Goal: Check status: Verify the current state of an ongoing process or item

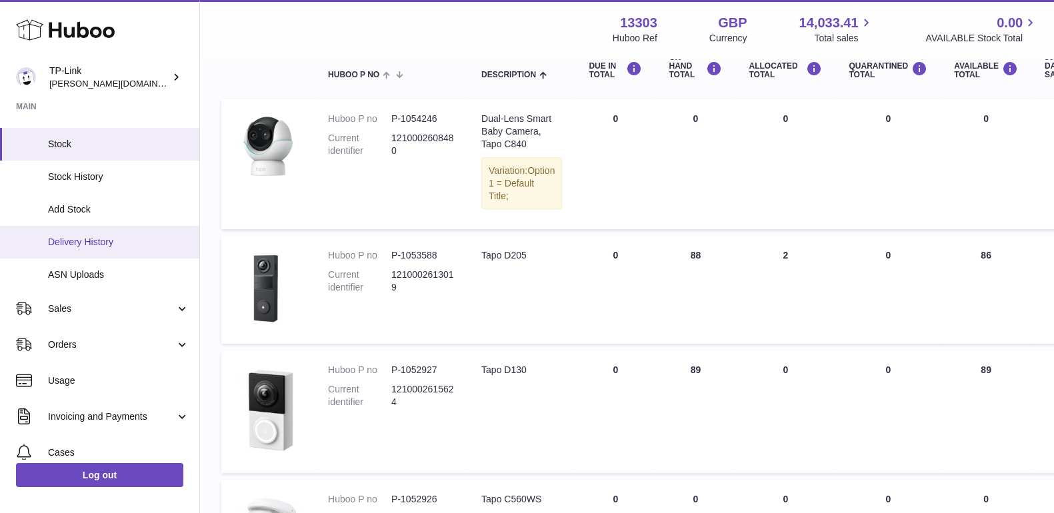
scroll to position [206, 0]
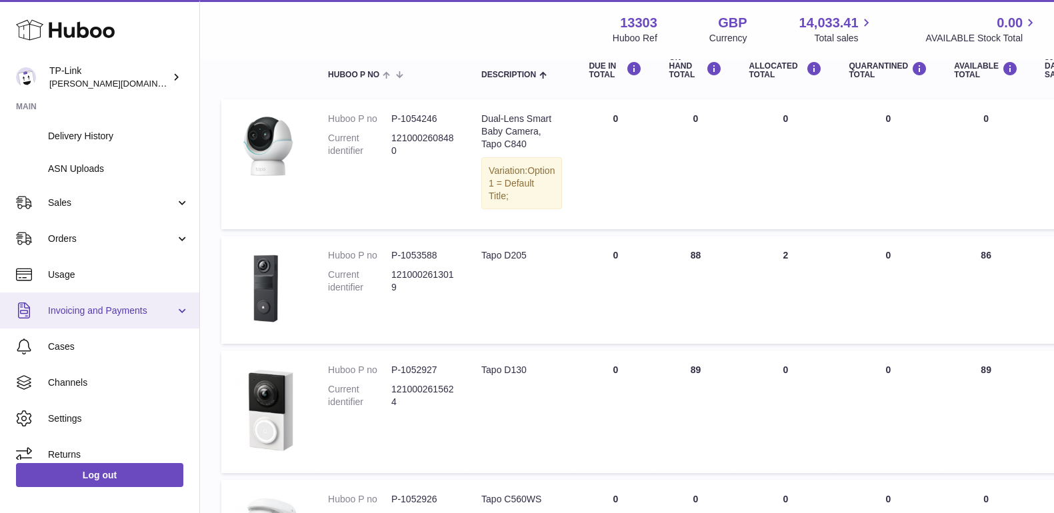
click at [121, 311] on span "Invoicing and Payments" at bounding box center [111, 311] width 127 height 13
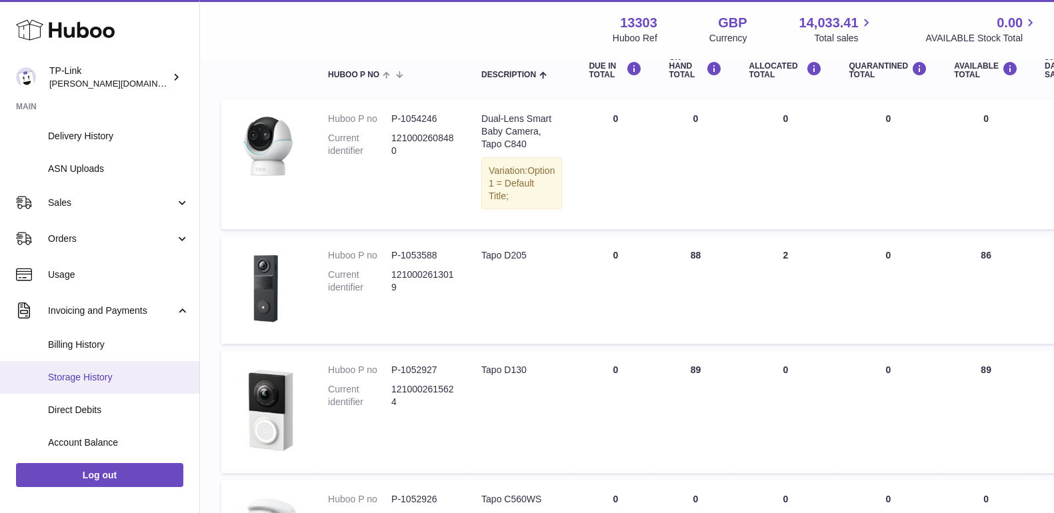
click at [98, 372] on span "Storage History" at bounding box center [118, 377] width 141 height 13
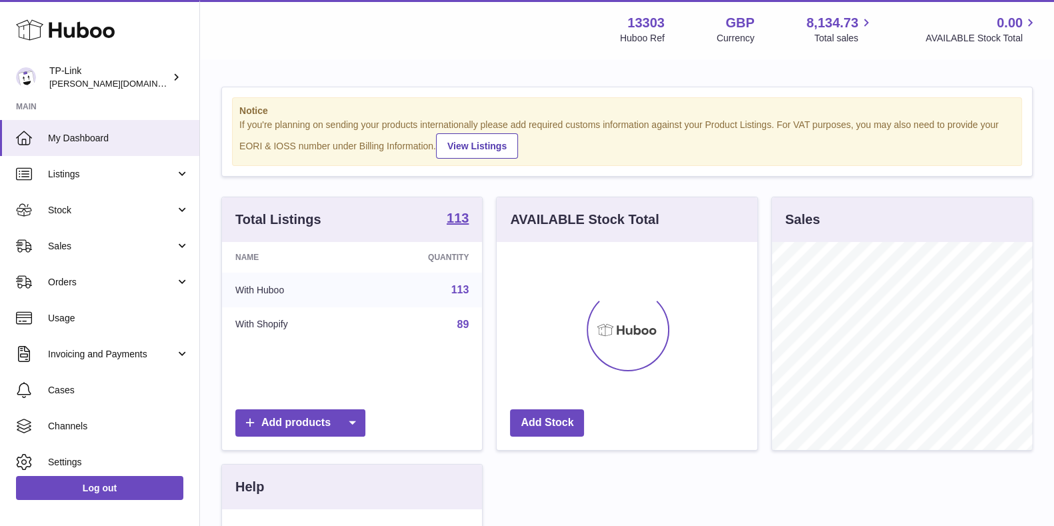
scroll to position [208, 259]
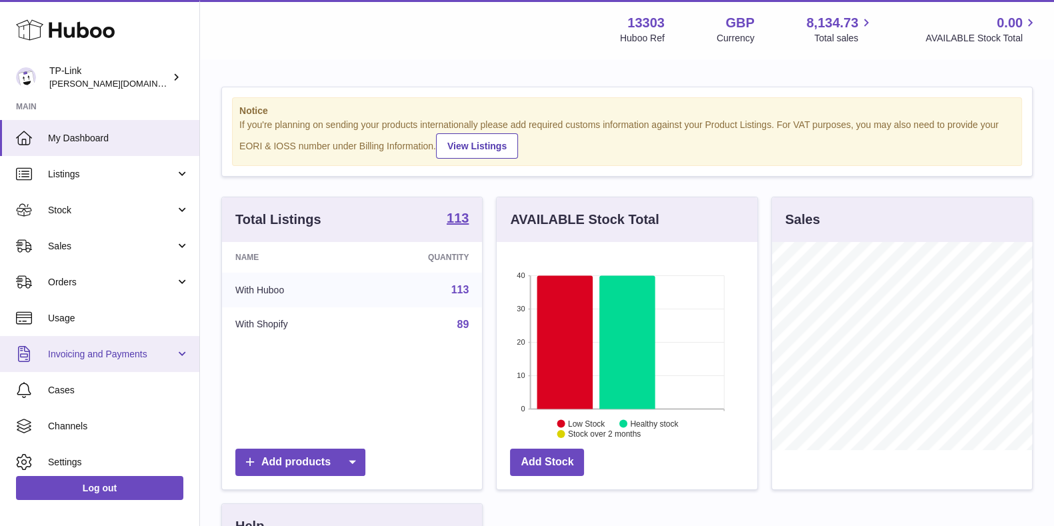
click at [130, 353] on span "Invoicing and Payments" at bounding box center [111, 354] width 127 height 13
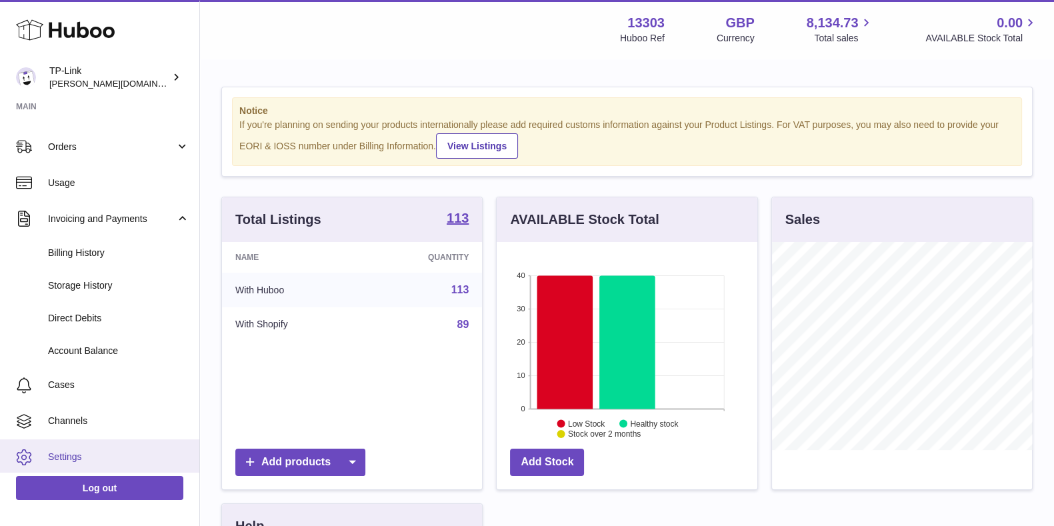
scroll to position [166, 0]
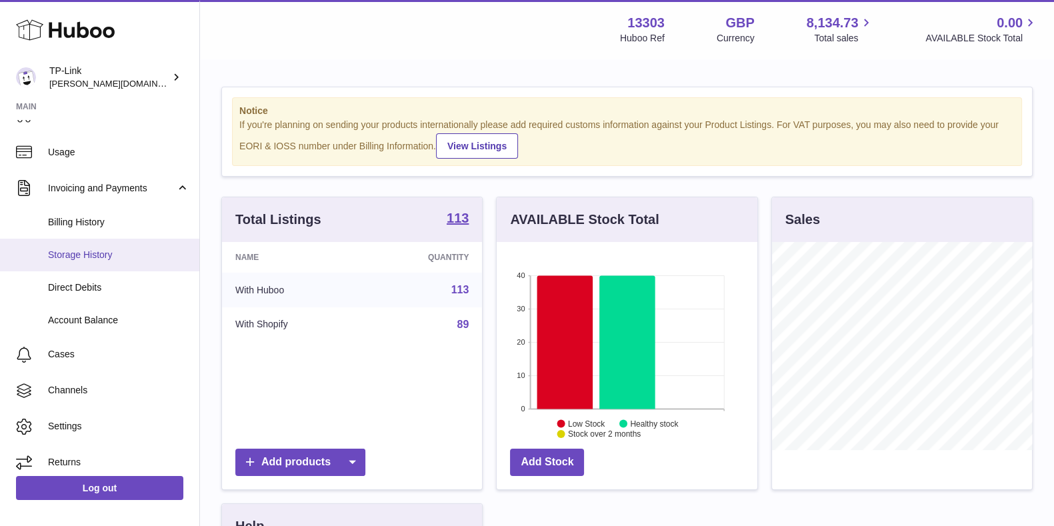
click at [142, 242] on link "Storage History" at bounding box center [99, 255] width 199 height 33
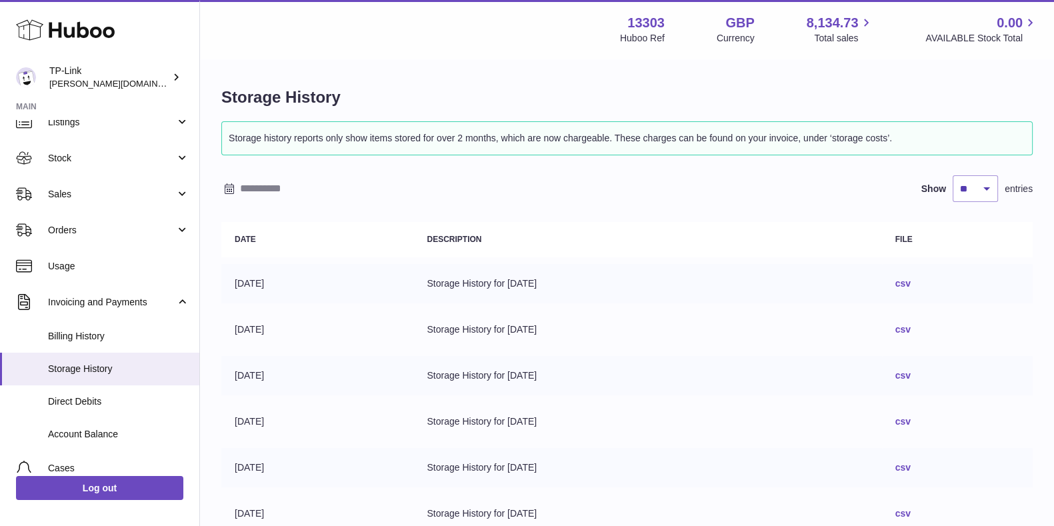
scroll to position [83, 0]
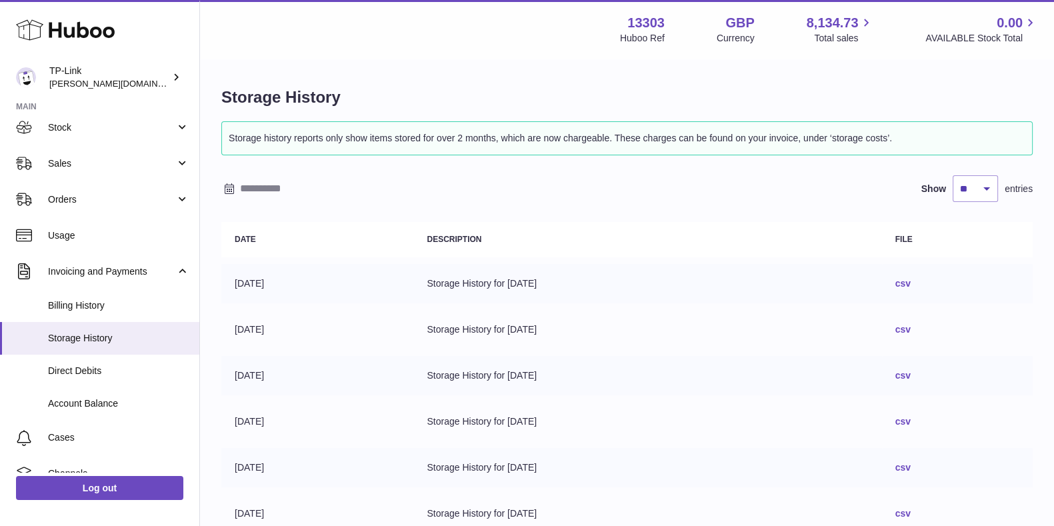
click at [911, 278] on link "csv" at bounding box center [902, 283] width 15 height 11
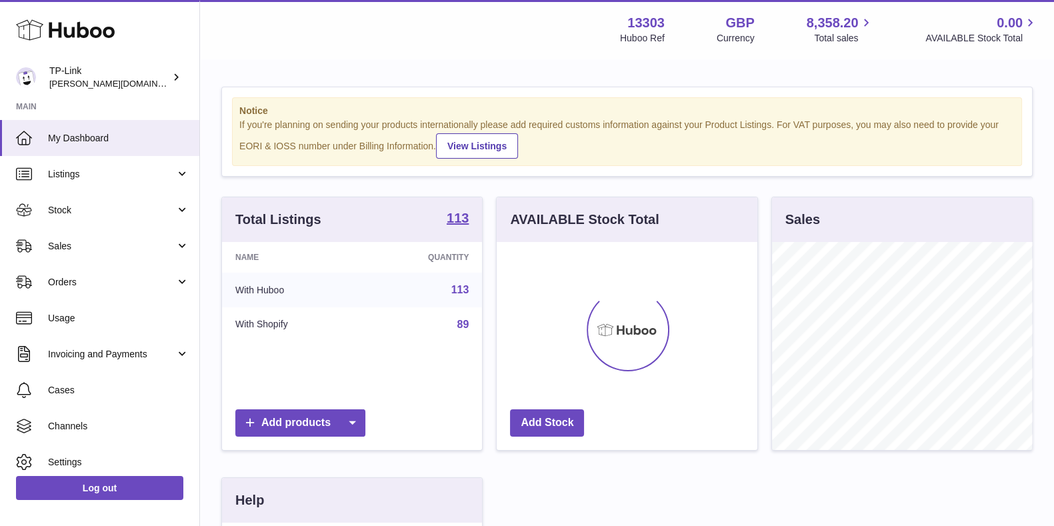
scroll to position [208, 259]
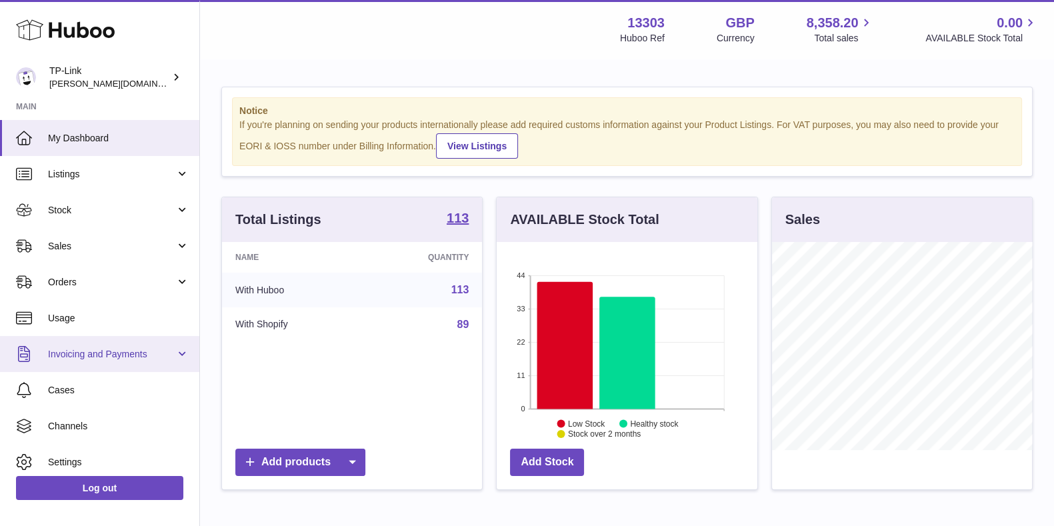
click at [93, 351] on span "Invoicing and Payments" at bounding box center [111, 354] width 127 height 13
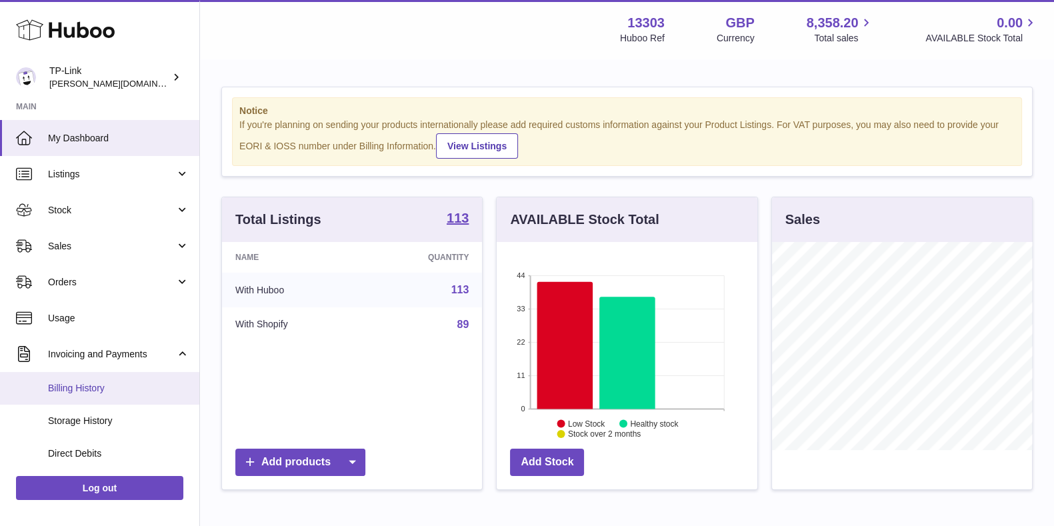
scroll to position [173, 0]
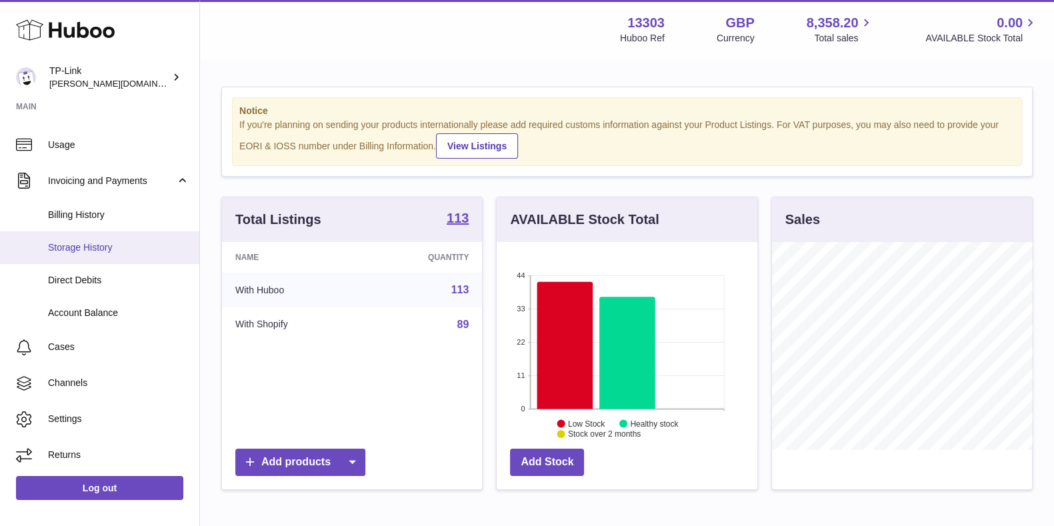
click at [105, 252] on span "Storage History" at bounding box center [118, 247] width 141 height 13
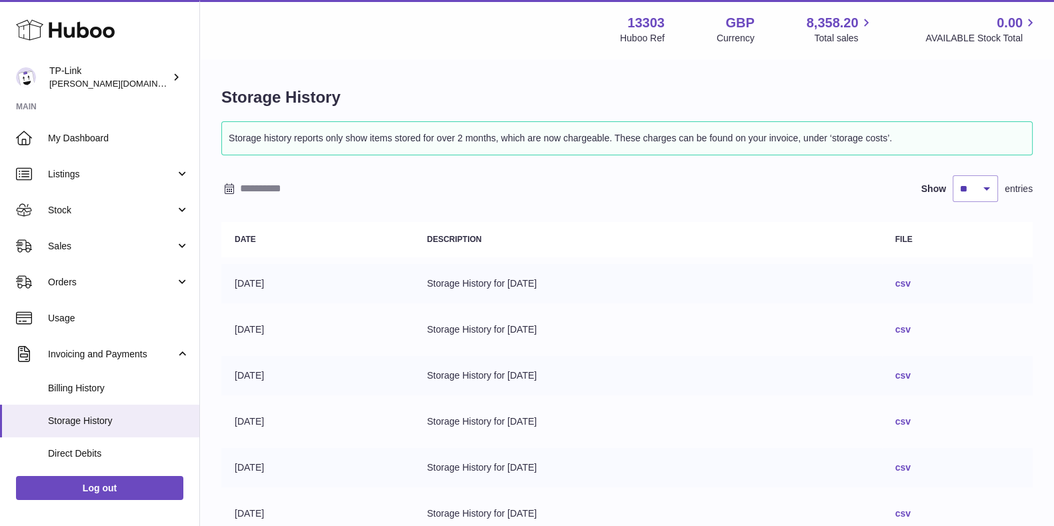
click at [911, 279] on link "csv" at bounding box center [902, 283] width 15 height 11
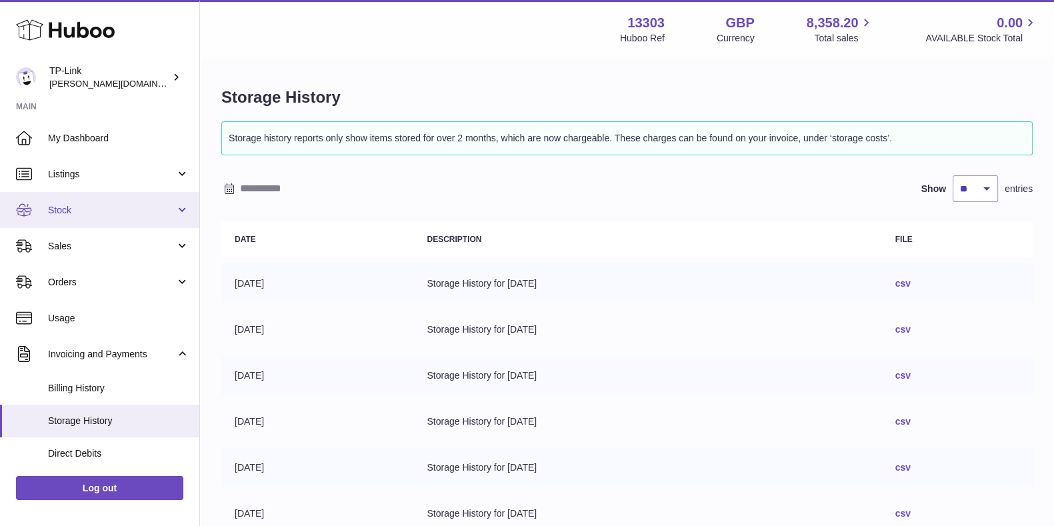
click at [107, 214] on span "Stock" at bounding box center [111, 210] width 127 height 13
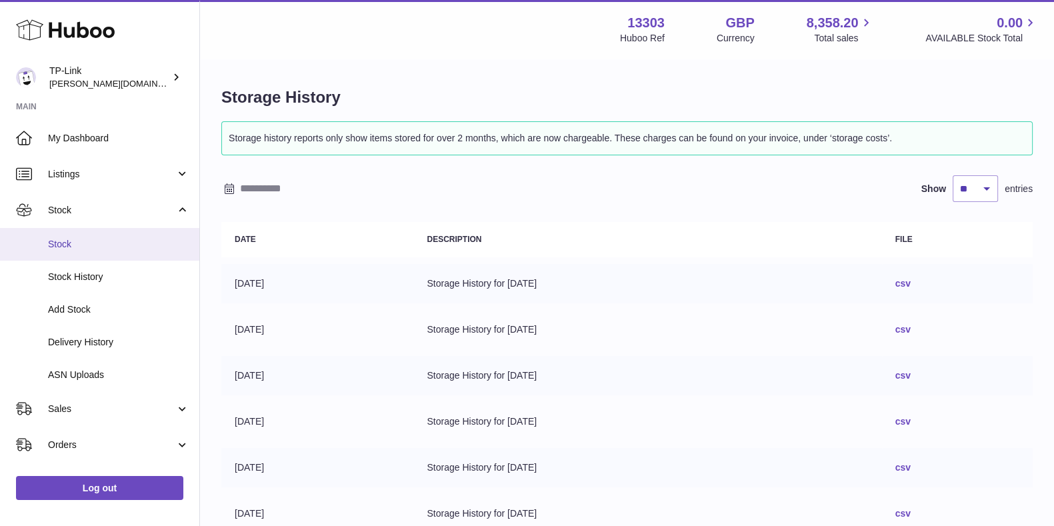
click at [106, 243] on span "Stock" at bounding box center [118, 244] width 141 height 13
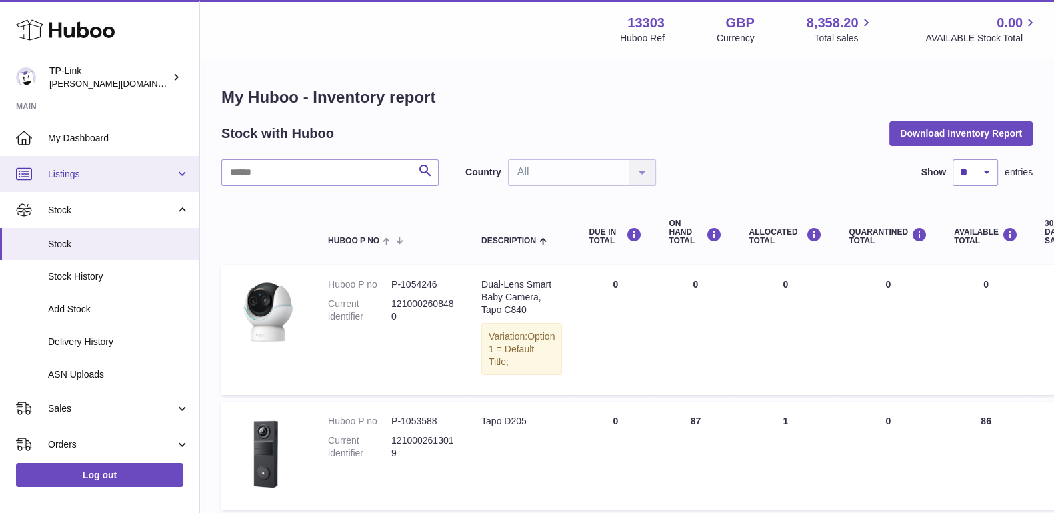
click at [121, 170] on span "Listings" at bounding box center [111, 174] width 127 height 13
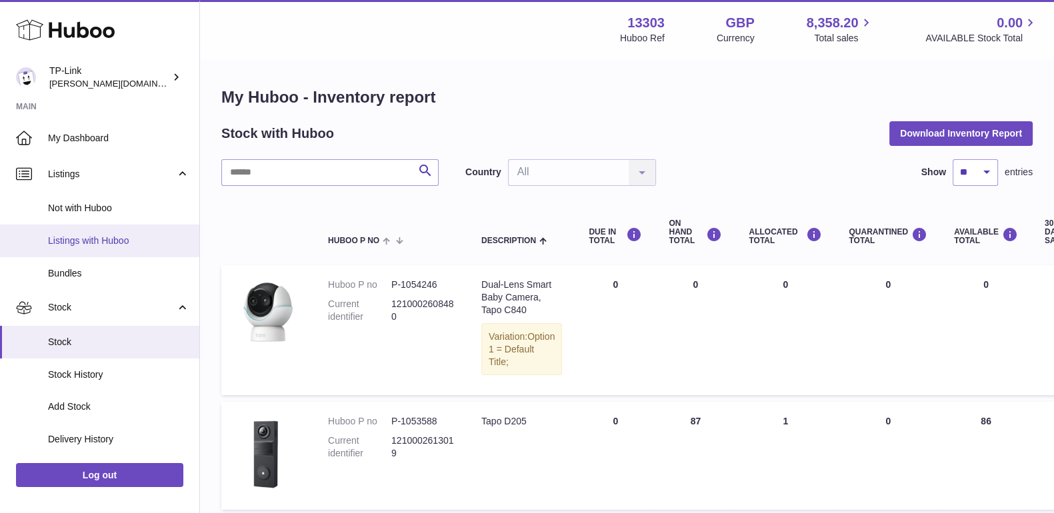
click at [110, 241] on span "Listings with Huboo" at bounding box center [118, 241] width 141 height 13
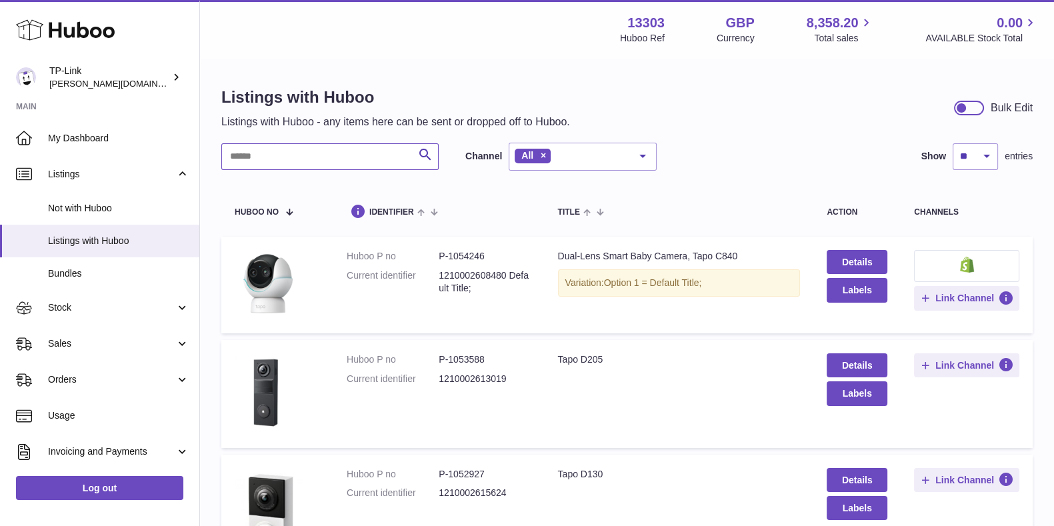
click at [301, 165] on input "text" at bounding box center [329, 156] width 217 height 27
paste input "******"
type input "******"
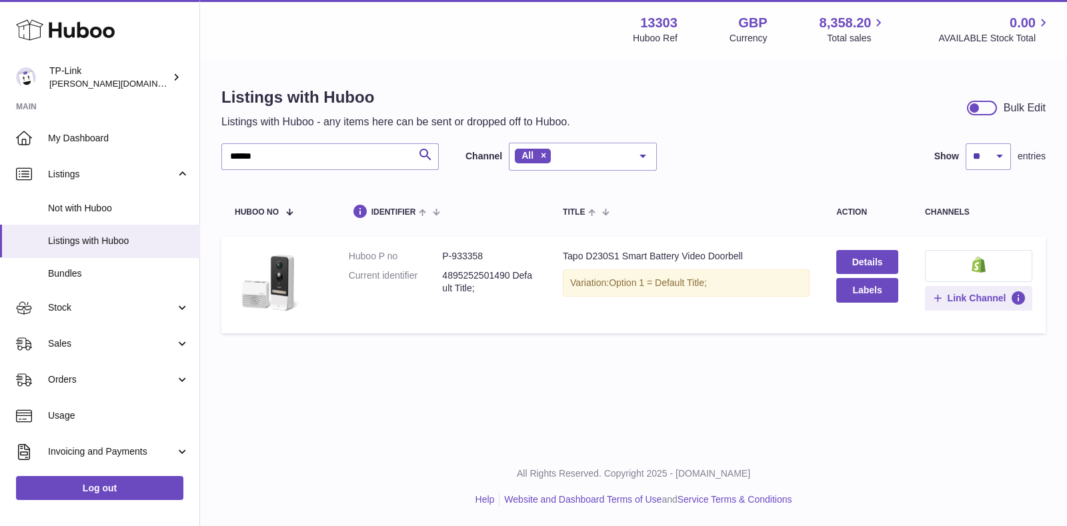
click at [451, 341] on div "Listings with Huboo Listings with Huboo - any items here can be sent or dropped…" at bounding box center [633, 213] width 867 height 307
drag, startPoint x: 623, startPoint y: 344, endPoint x: 619, endPoint y: 366, distance: 22.4
click at [623, 351] on div "Listings with Huboo Listings with Huboo - any items here can be sent or dropped…" at bounding box center [633, 213] width 867 height 307
click at [621, 412] on div "Menu Huboo 13303 Huboo Ref GBP Currency 8,358.20 Total sales 0.00 AVAILABLE Sto…" at bounding box center [633, 223] width 867 height 447
click at [396, 418] on div "Menu Huboo 13303 Huboo Ref GBP Currency 8,358.20 Total sales 0.00 AVAILABLE Sto…" at bounding box center [633, 223] width 867 height 447
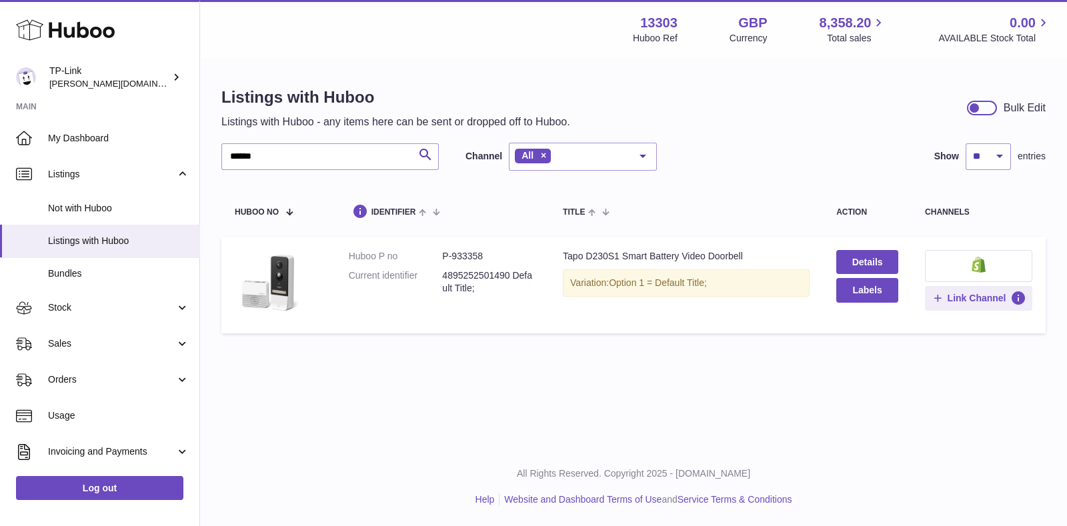
click at [915, 377] on div "Menu Huboo 13303 Huboo Ref GBP Currency 8,358.20 Total sales 0.00 AVAILABLE Sto…" at bounding box center [633, 223] width 867 height 447
drag, startPoint x: 910, startPoint y: 430, endPoint x: 863, endPoint y: 399, distance: 56.8
click at [909, 429] on div "Menu Huboo 13303 Huboo Ref GBP Currency 8,358.20 Total sales 0.00 AVAILABLE Sto…" at bounding box center [633, 223] width 867 height 447
drag, startPoint x: 397, startPoint y: 357, endPoint x: 434, endPoint y: 360, distance: 37.5
click at [397, 357] on div "Listings with Huboo Listings with Huboo - any items here can be sent or dropped…" at bounding box center [633, 213] width 867 height 307
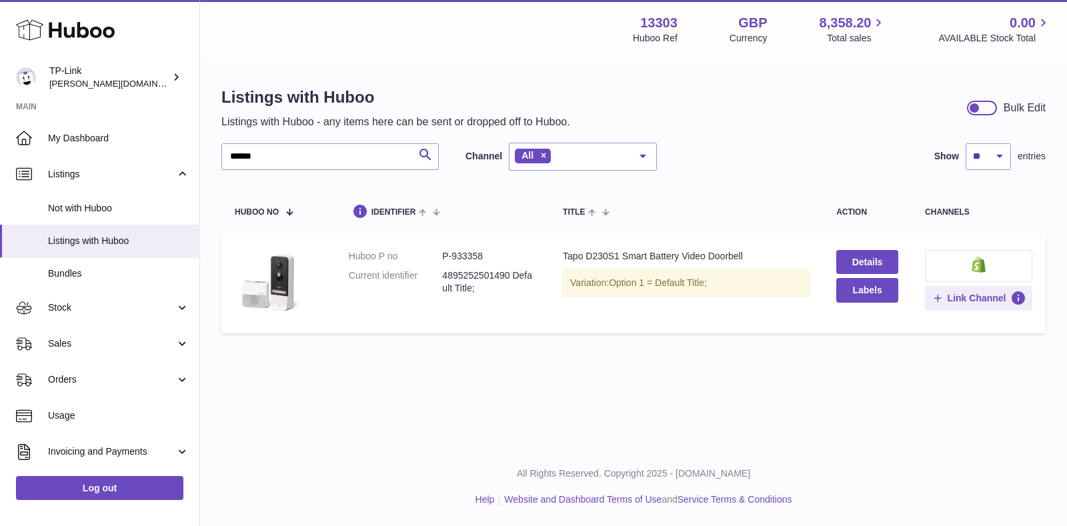
click at [462, 384] on div "Menu Huboo 13303 Huboo Ref GBP Currency 8,358.20 Total sales 0.00 AVAILABLE Sto…" at bounding box center [633, 223] width 867 height 447
click at [905, 418] on div "Menu Huboo 13303 Huboo Ref GBP Currency 8,358.20 Total sales 0.00 AVAILABLE Sto…" at bounding box center [633, 223] width 867 height 447
click at [805, 405] on div "Menu Huboo 13303 Huboo Ref GBP Currency 8,358.20 Total sales 0.00 AVAILABLE Sto…" at bounding box center [633, 223] width 867 height 447
drag, startPoint x: 469, startPoint y: 261, endPoint x: 483, endPoint y: 259, distance: 14.7
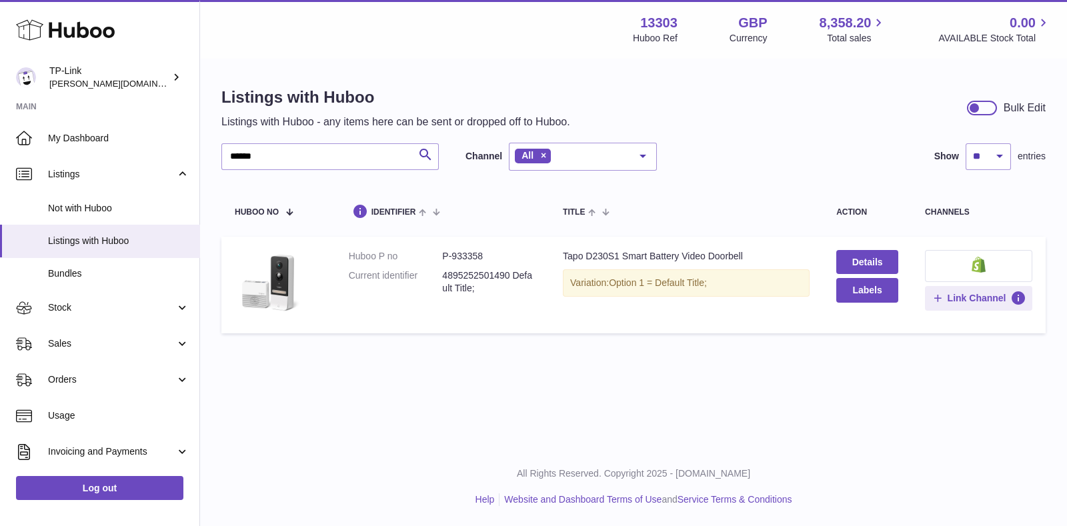
click at [470, 261] on dd "P-933358" at bounding box center [489, 256] width 94 height 13
drag, startPoint x: 487, startPoint y: 258, endPoint x: 450, endPoint y: 257, distance: 36.7
click at [450, 257] on dd "P-933358" at bounding box center [489, 256] width 94 height 13
copy dd "933358"
click at [115, 307] on span "Stock" at bounding box center [111, 307] width 127 height 13
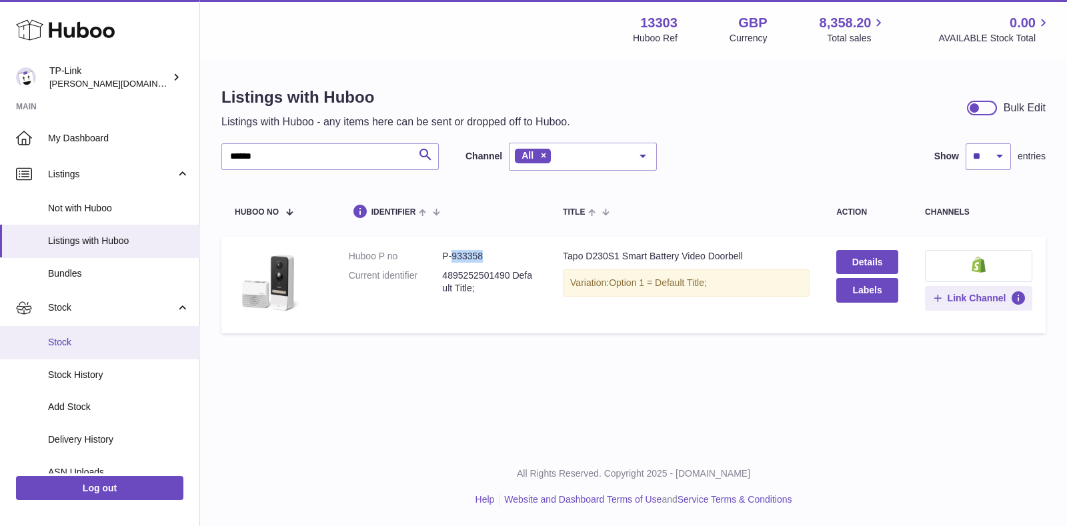
click at [107, 332] on link "Stock" at bounding box center [99, 342] width 199 height 33
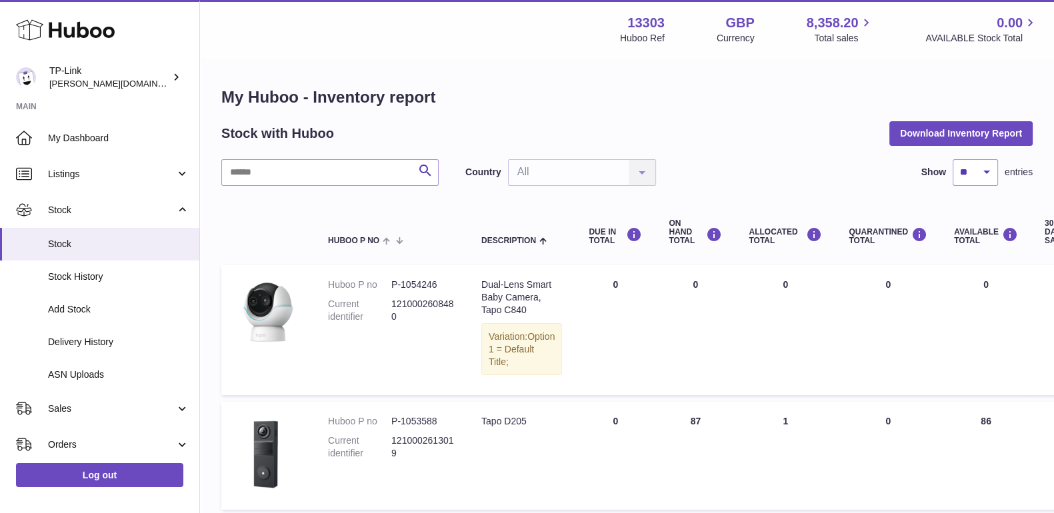
drag, startPoint x: 845, startPoint y: 78, endPoint x: 827, endPoint y: 81, distance: 18.3
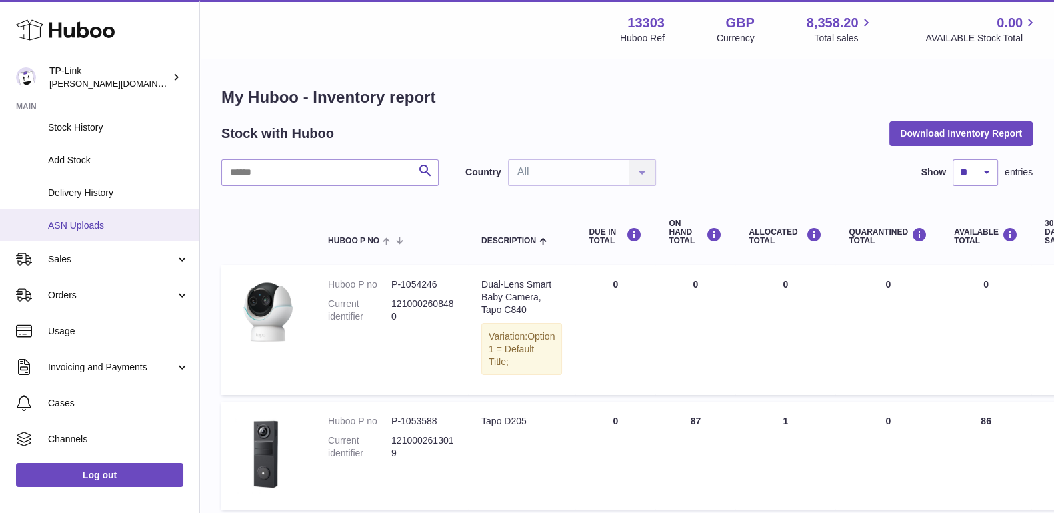
scroll to position [166, 0]
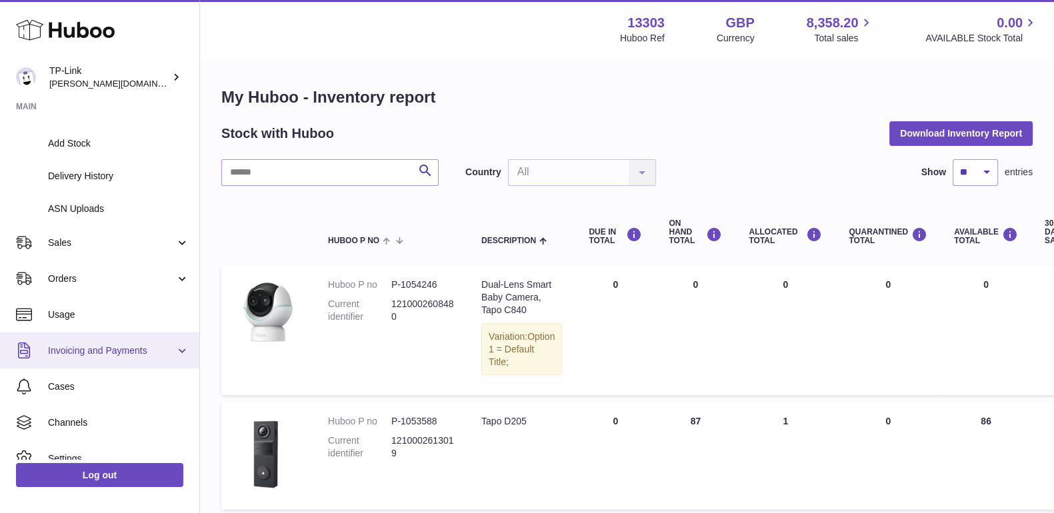
click at [135, 355] on span "Invoicing and Payments" at bounding box center [111, 351] width 127 height 13
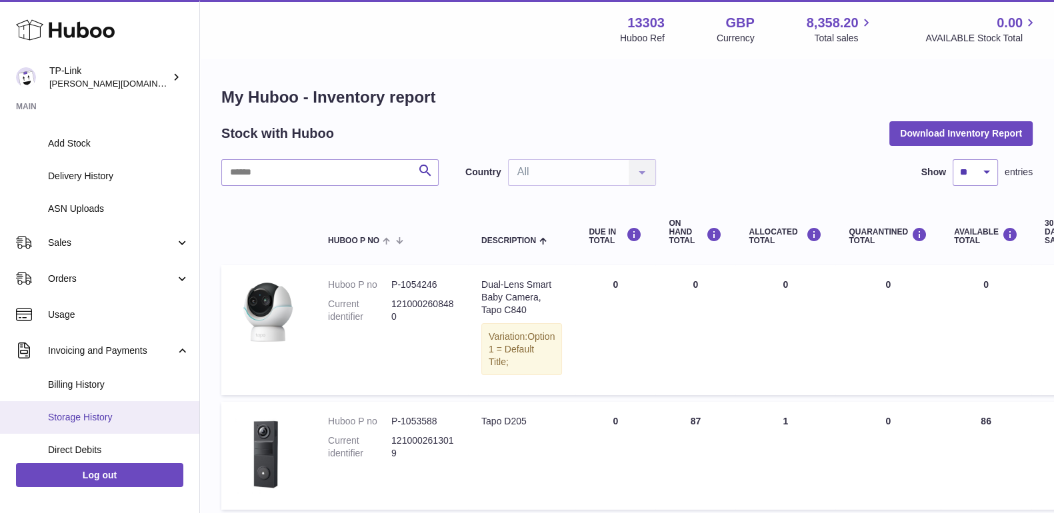
click at [120, 407] on link "Storage History" at bounding box center [99, 417] width 199 height 33
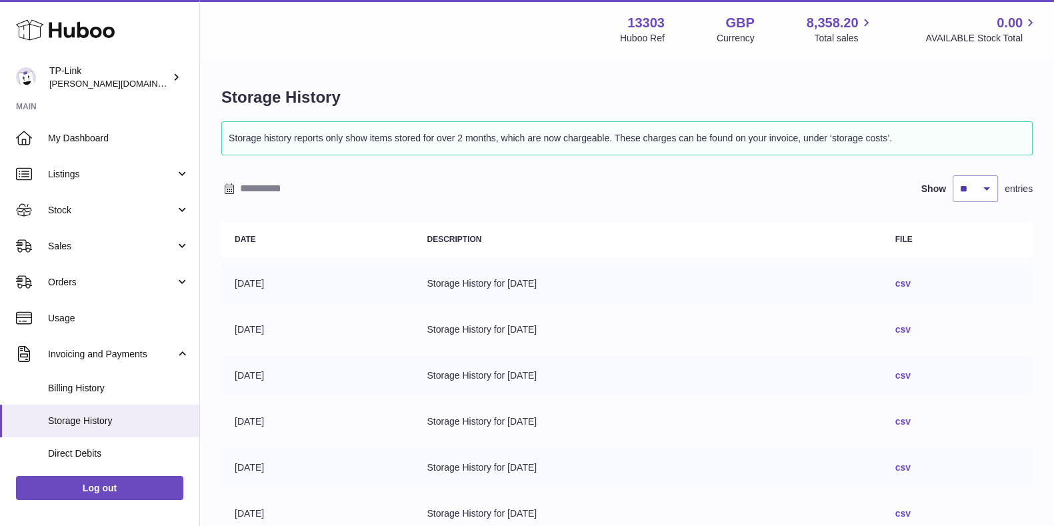
click at [854, 91] on h1 "Storage History" at bounding box center [626, 97] width 811 height 21
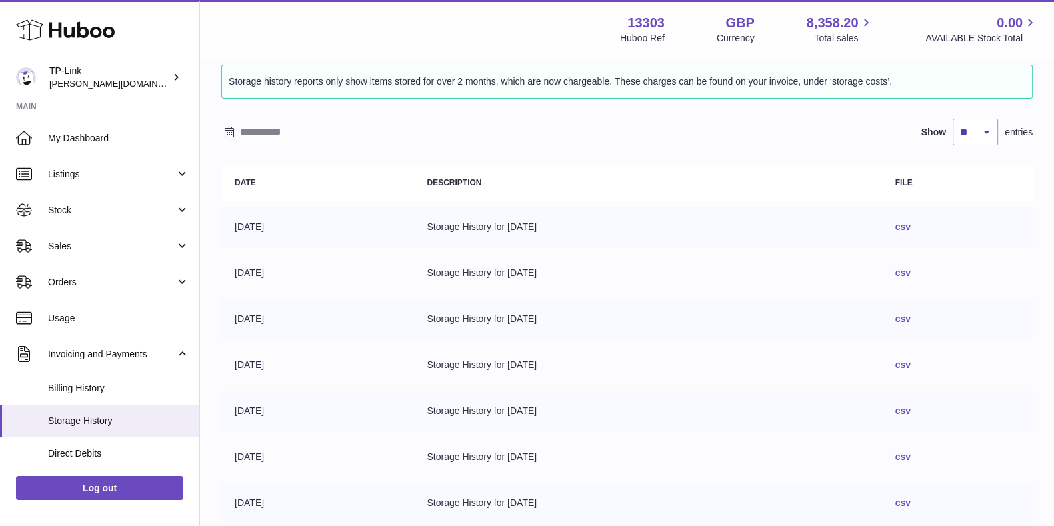
scroll to position [83, 0]
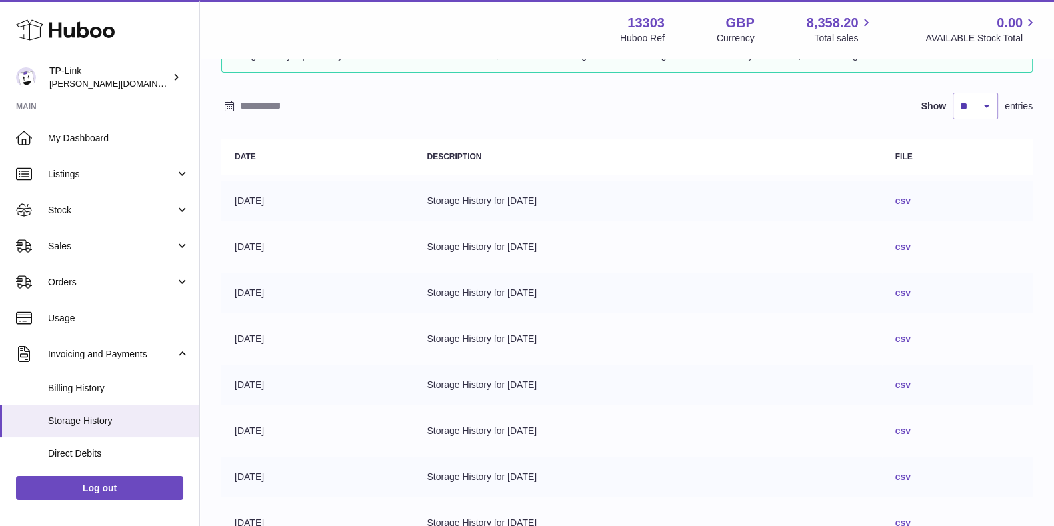
click at [911, 434] on link "csv" at bounding box center [902, 430] width 15 height 11
click at [1007, 426] on td "csv" at bounding box center [957, 430] width 151 height 39
click at [911, 429] on link "csv" at bounding box center [902, 430] width 15 height 11
click at [53, 231] on link "Sales" at bounding box center [99, 246] width 199 height 36
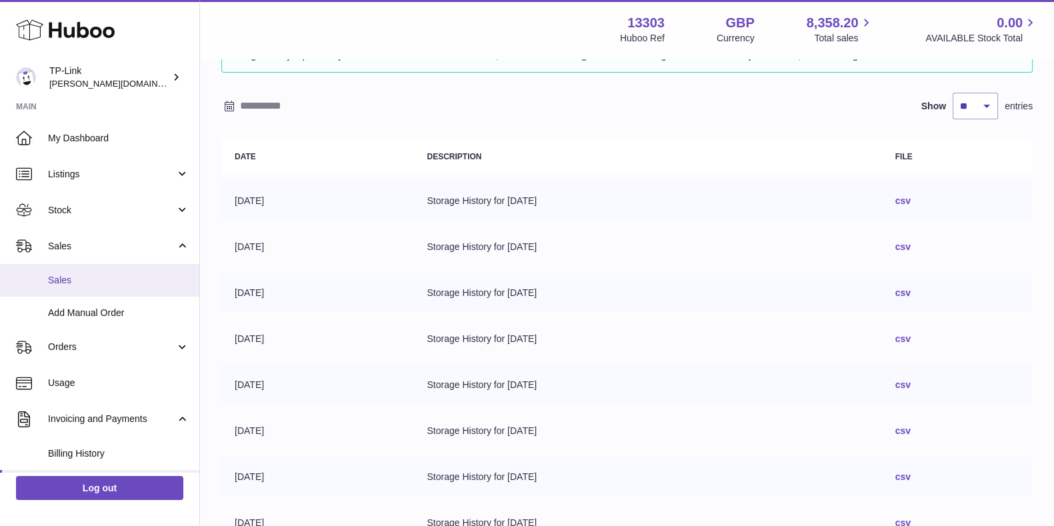
click at [88, 272] on link "Sales" at bounding box center [99, 280] width 199 height 33
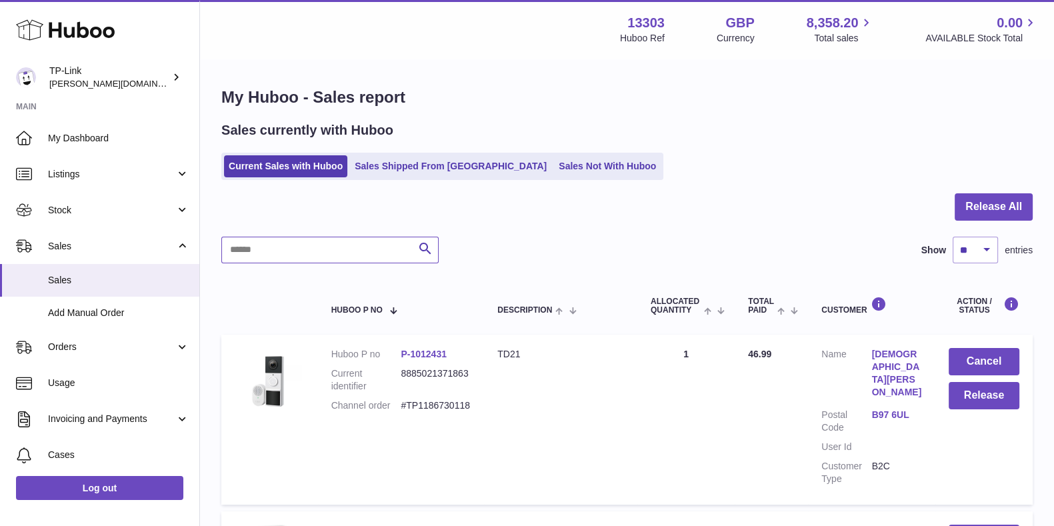
click at [369, 258] on input "text" at bounding box center [329, 250] width 217 height 27
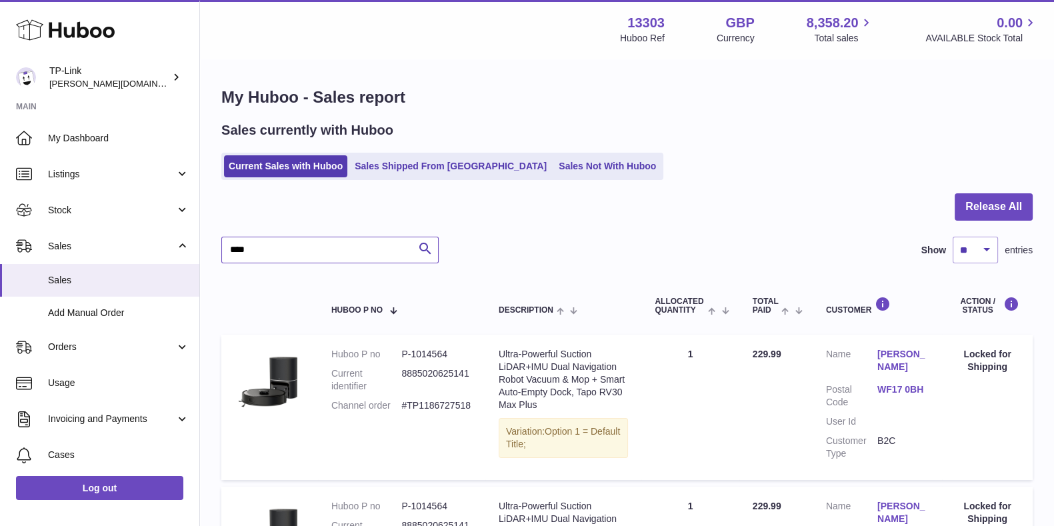
type input "****"
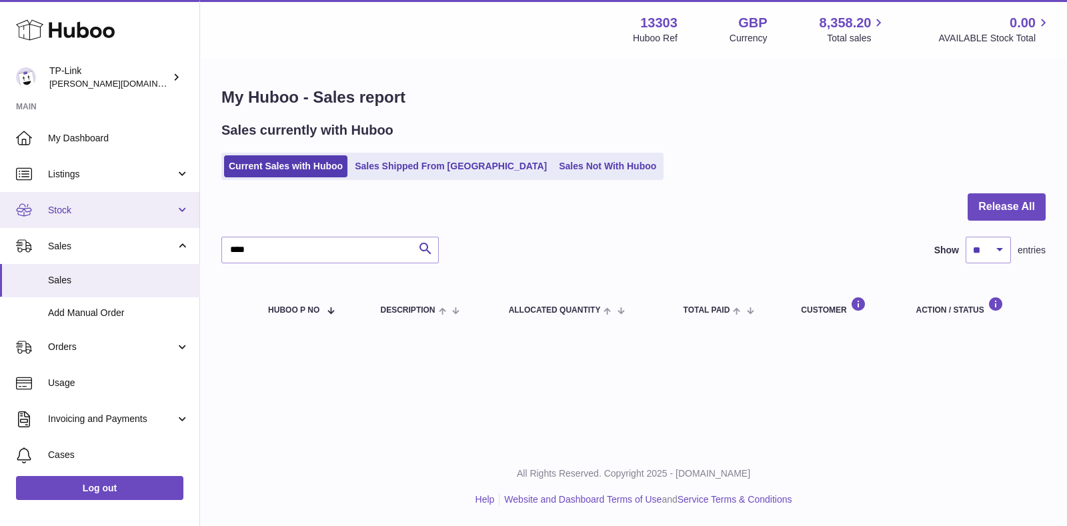
click at [74, 199] on link "Stock" at bounding box center [99, 210] width 199 height 36
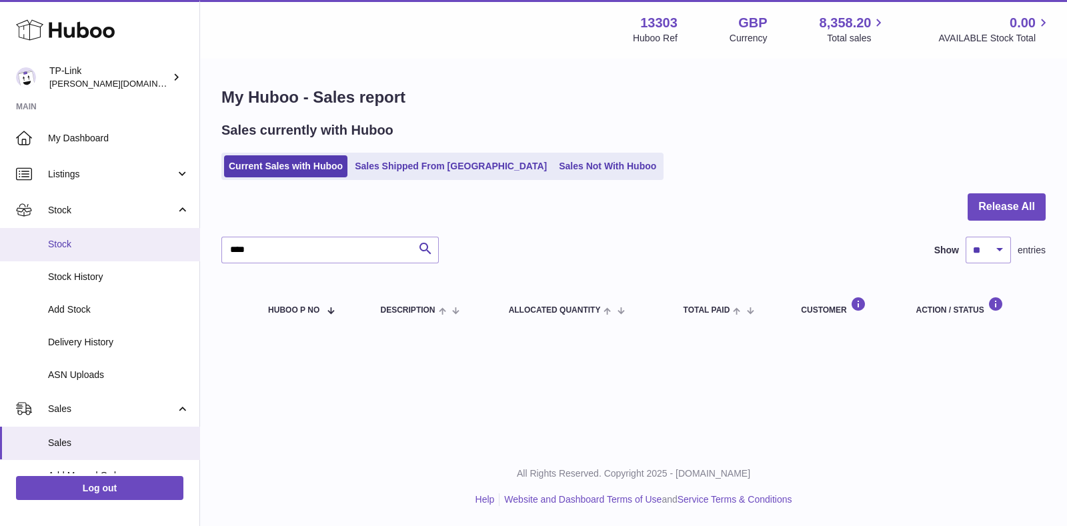
click at [73, 243] on span "Stock" at bounding box center [118, 244] width 141 height 13
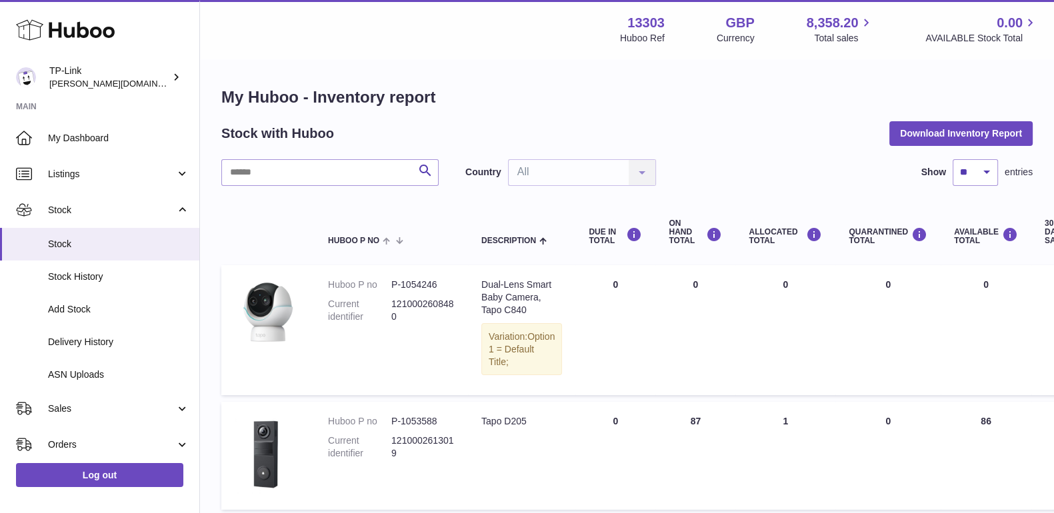
click at [91, 281] on span "Stock History" at bounding box center [118, 277] width 141 height 13
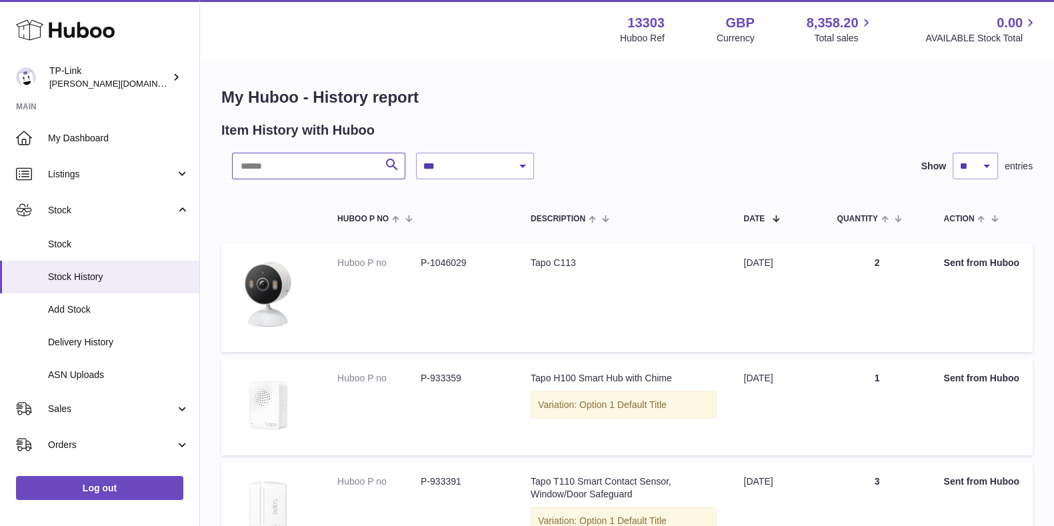
click at [254, 167] on input "text" at bounding box center [318, 166] width 173 height 27
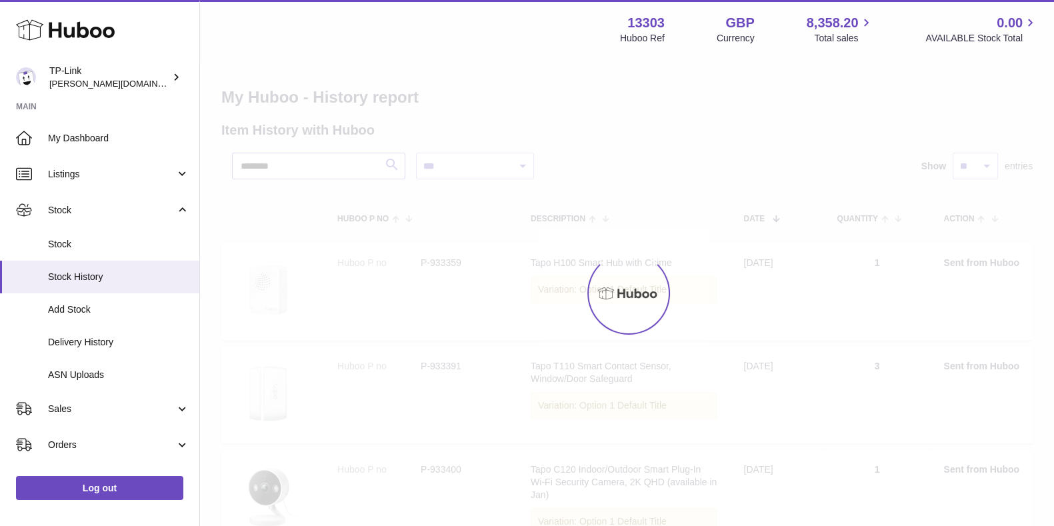
type input "********"
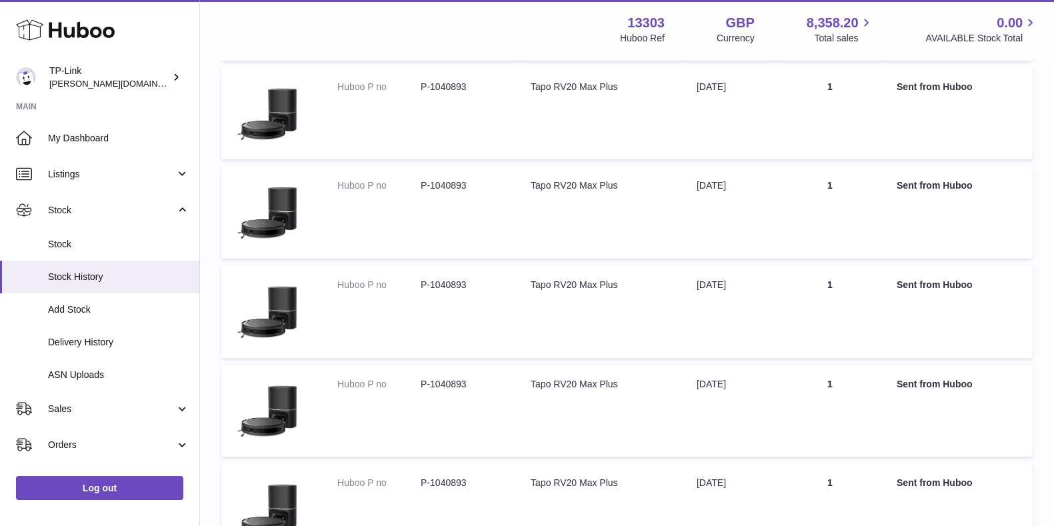
scroll to position [500, 0]
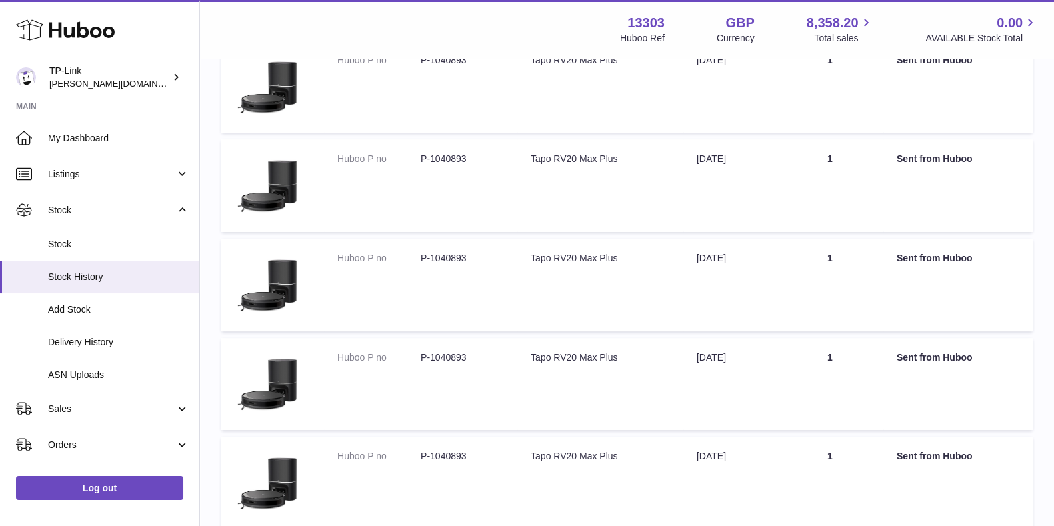
drag, startPoint x: 1044, startPoint y: 147, endPoint x: 625, endPoint y: 164, distance: 419.1
click at [1044, 147] on div "**********" at bounding box center [627, 177] width 854 height 1235
